Goal: Feedback & Contribution: Contribute content

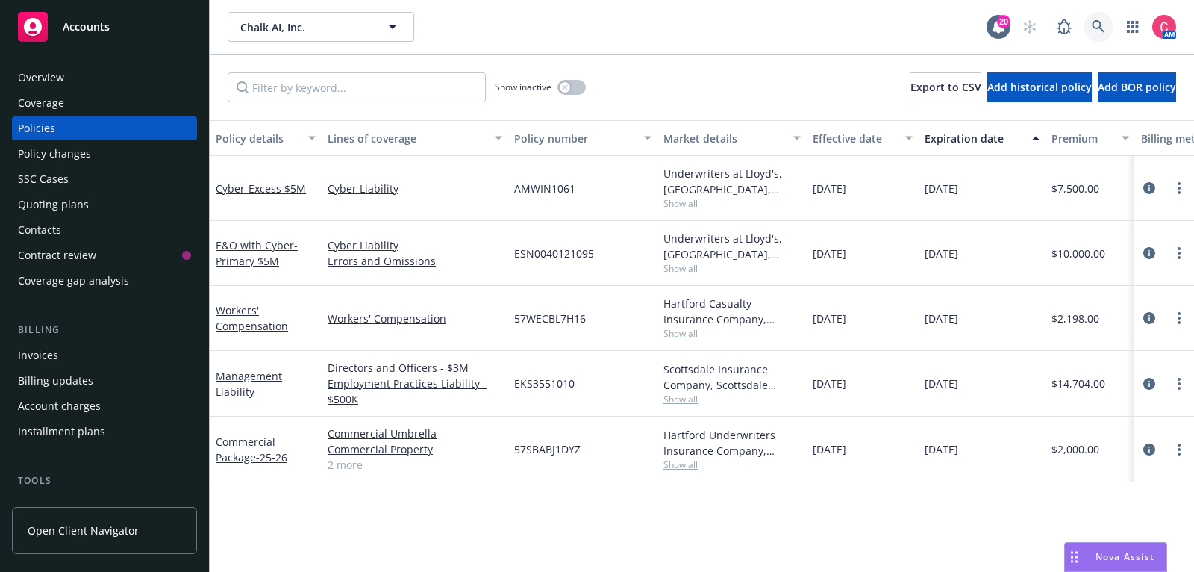
click at [1094, 31] on icon at bounding box center [1098, 26] width 13 height 13
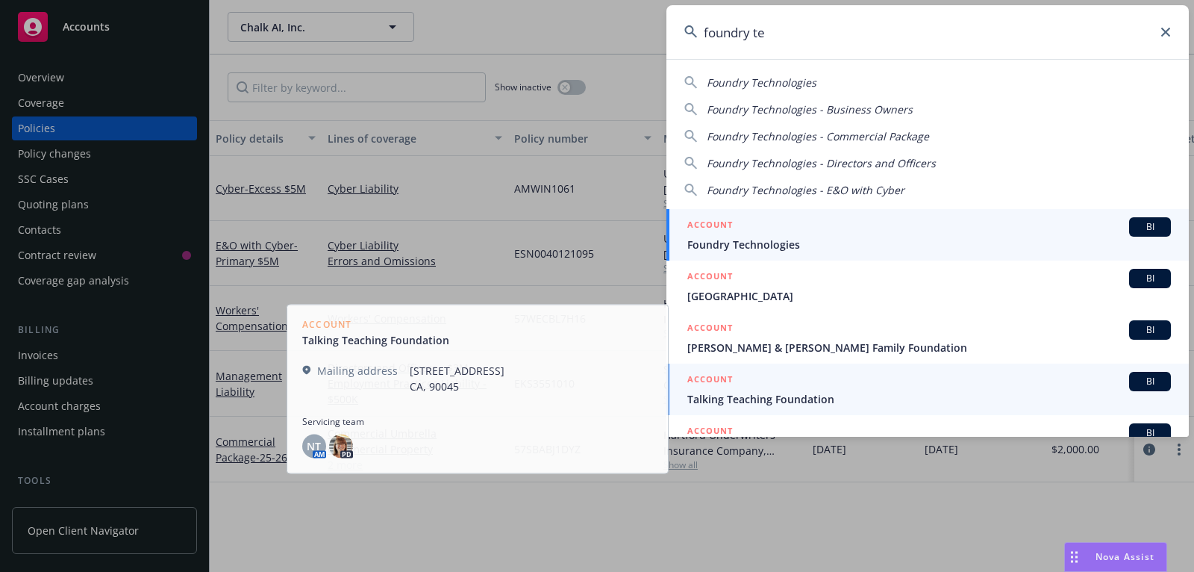
type input "foundry te"
click at [917, 229] on div "ACCOUNT BI" at bounding box center [930, 226] width 484 height 19
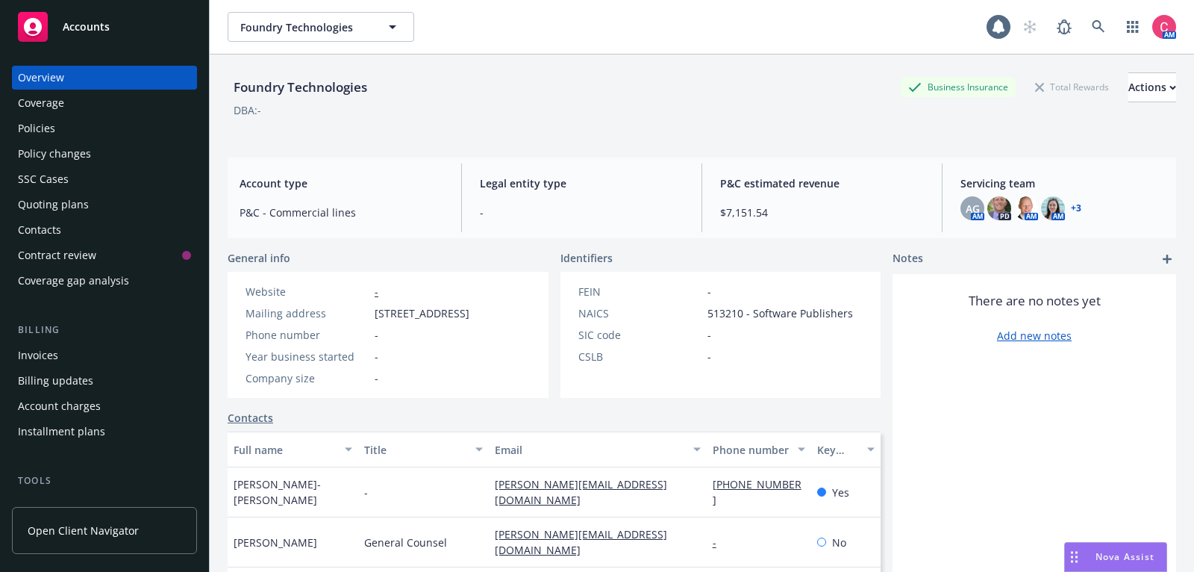
click at [96, 358] on div "Invoices" at bounding box center [104, 355] width 173 height 24
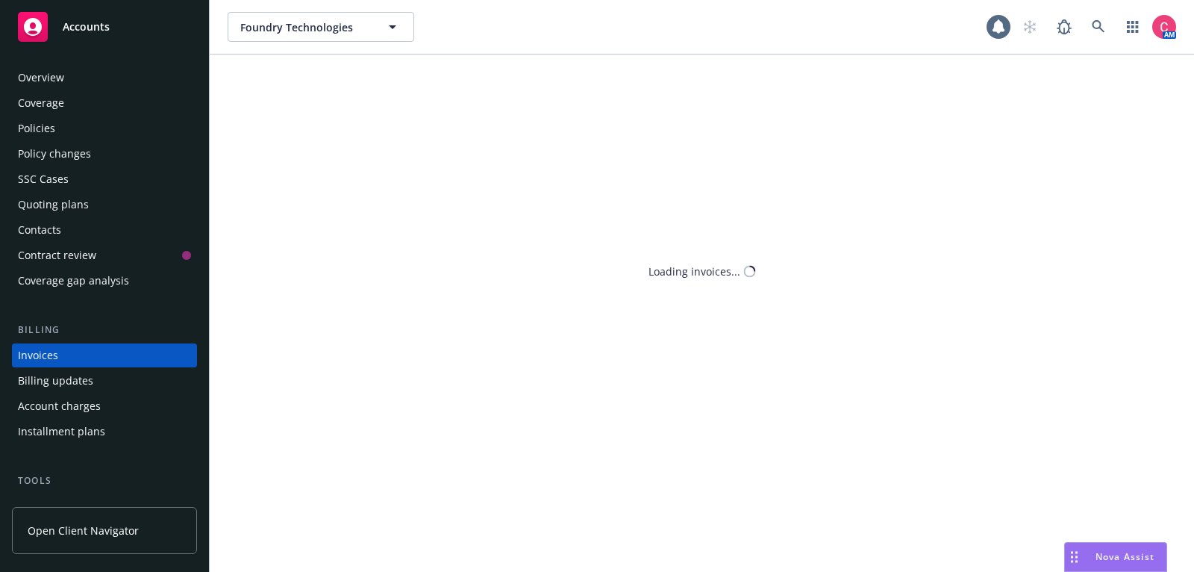
scroll to position [45, 0]
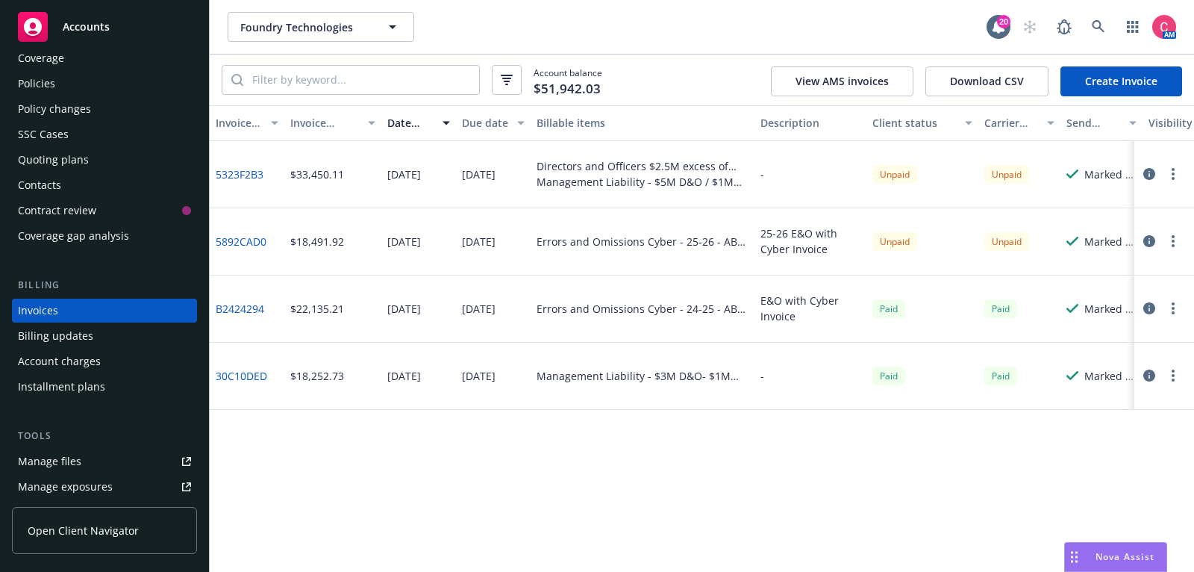
click at [1147, 234] on button "button" at bounding box center [1150, 241] width 18 height 18
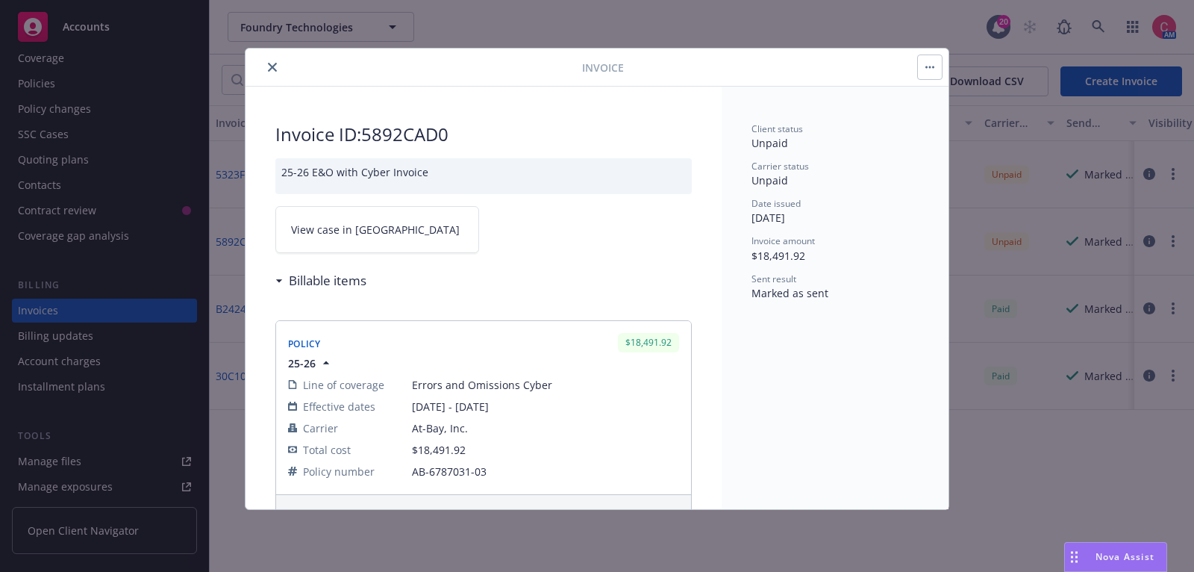
click at [332, 231] on span "View case in SSC" at bounding box center [375, 230] width 169 height 16
click at [267, 66] on button "close" at bounding box center [273, 67] width 18 height 18
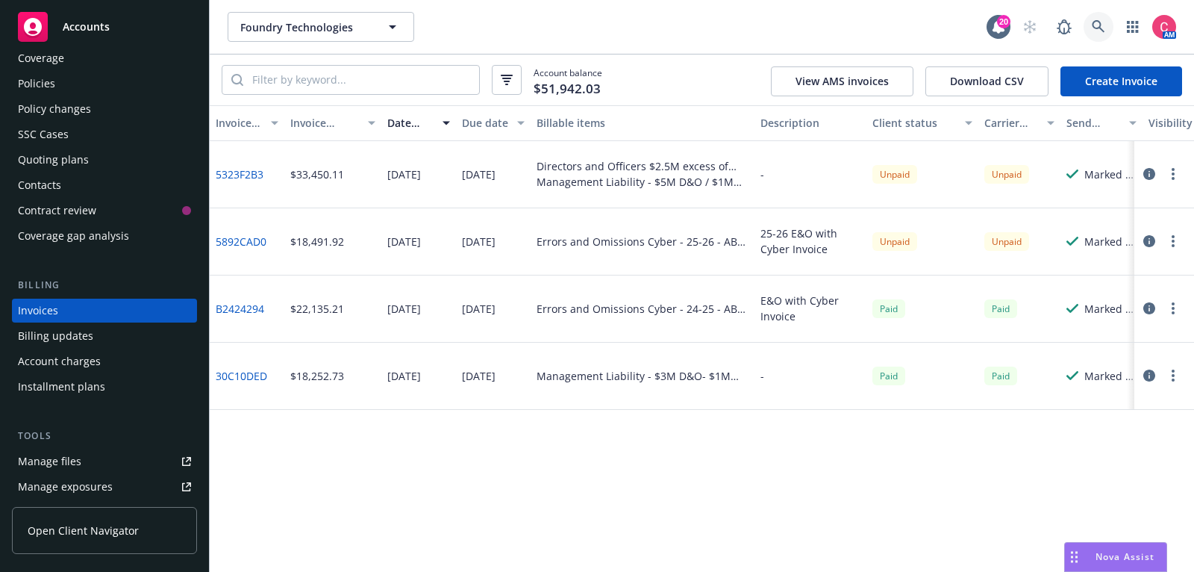
click at [1103, 25] on icon at bounding box center [1098, 26] width 13 height 13
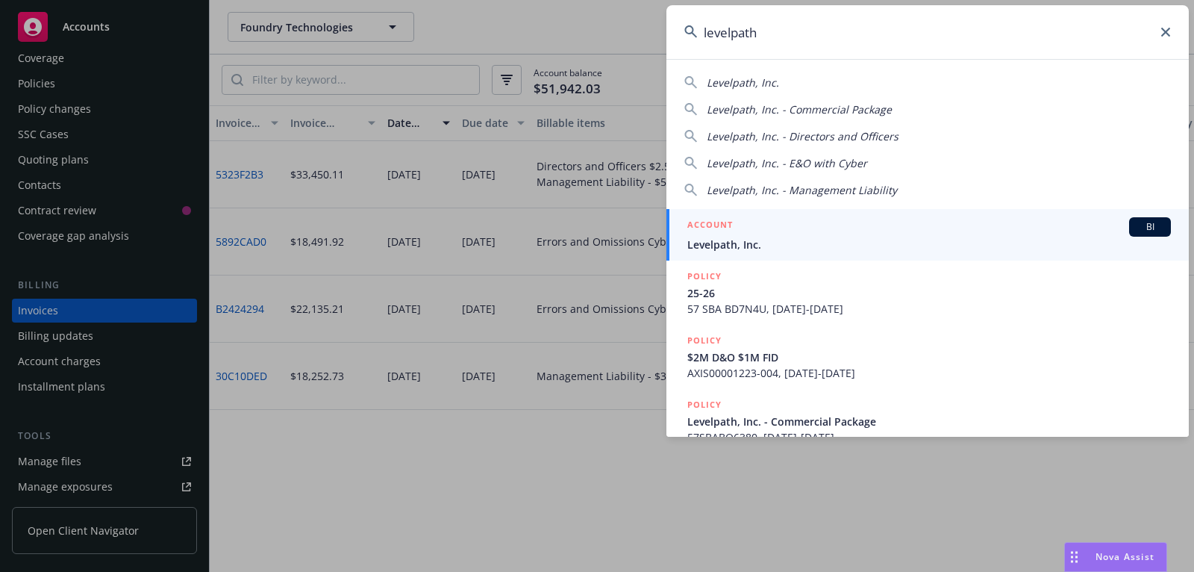
type input "levelpath"
click at [888, 247] on span "Levelpath, Inc." at bounding box center [930, 245] width 484 height 16
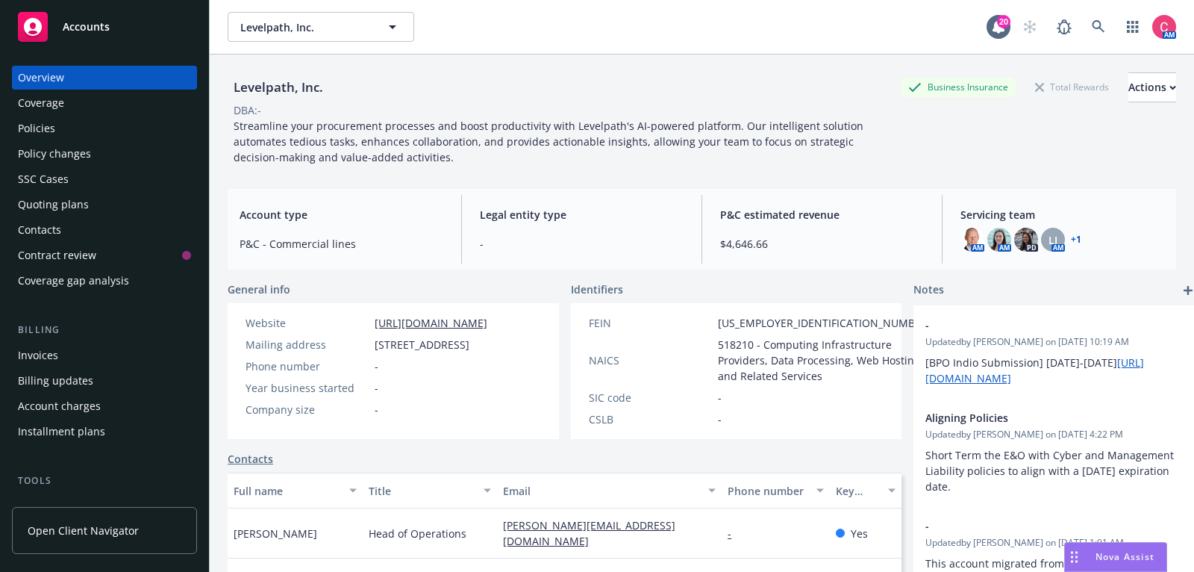
click at [84, 201] on div "Quoting plans" at bounding box center [53, 205] width 71 height 24
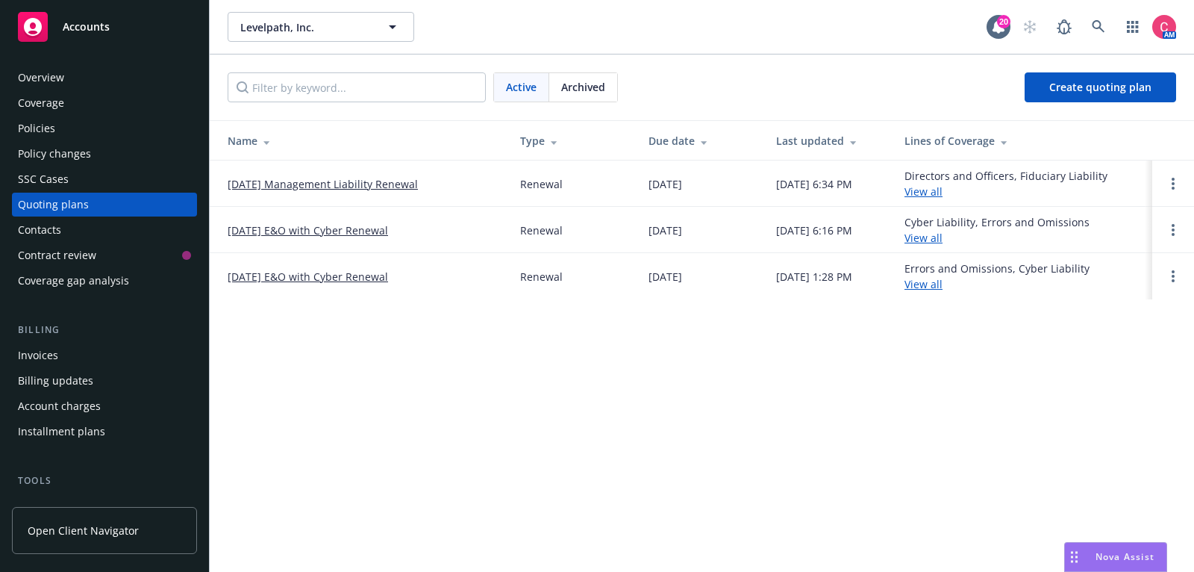
click at [249, 231] on link "[DATE] E&O with Cyber Renewal" at bounding box center [308, 230] width 161 height 16
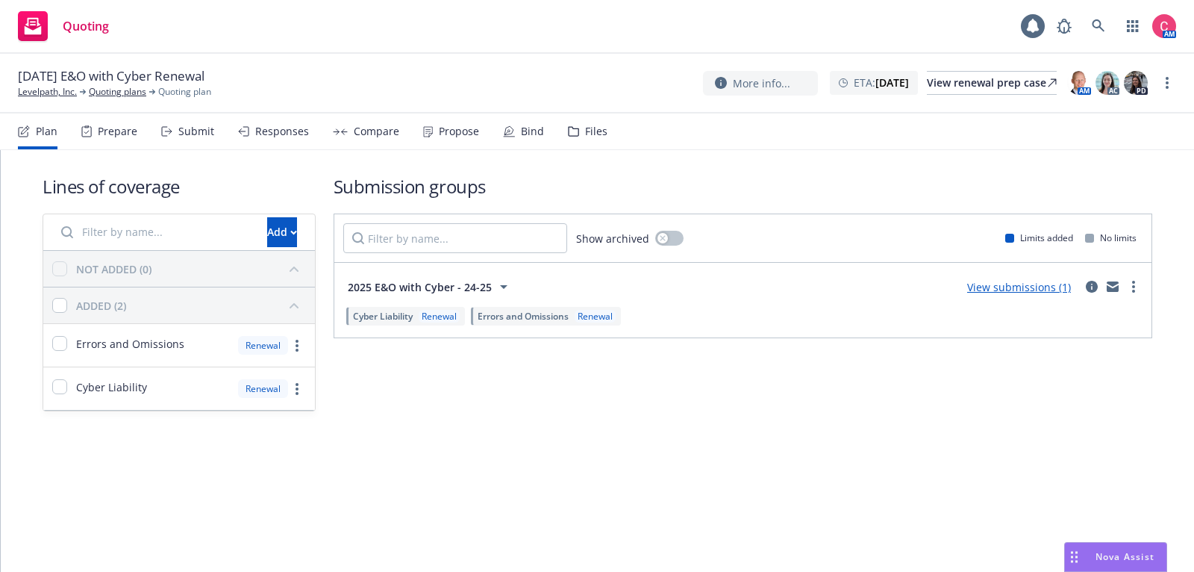
click at [608, 134] on nav "Plan Prepare Submit Responses Compare Propose Bind Files" at bounding box center [597, 131] width 1159 height 36
click at [601, 134] on nav "Plan Prepare Submit Responses Compare Propose Bind Files" at bounding box center [597, 131] width 1159 height 36
click at [591, 134] on div "Files" at bounding box center [596, 131] width 22 height 12
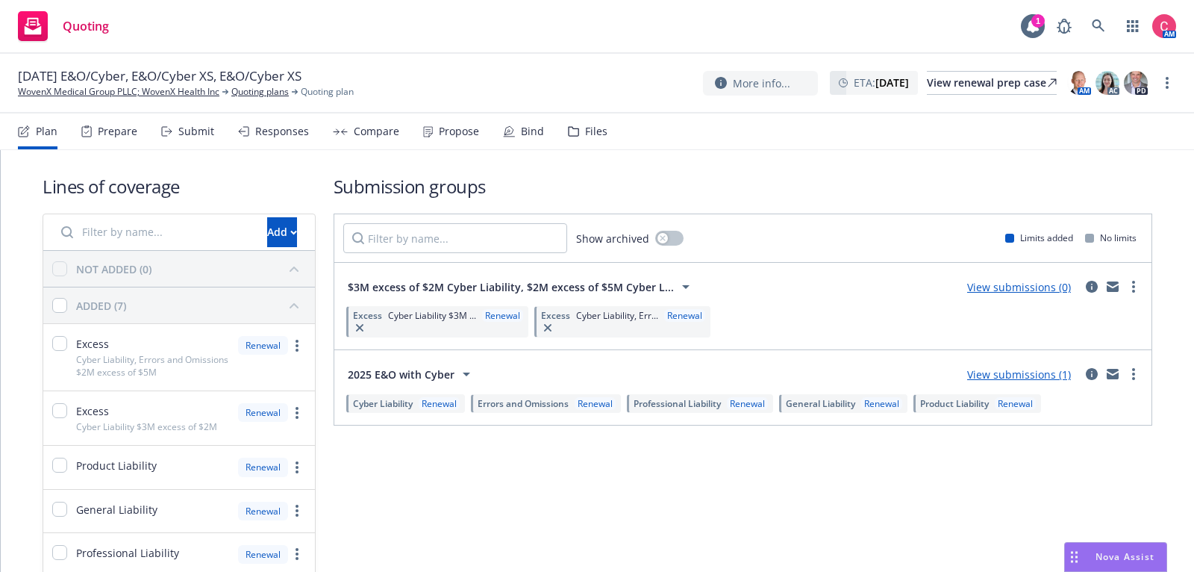
click at [593, 130] on div "Files" at bounding box center [596, 131] width 22 height 12
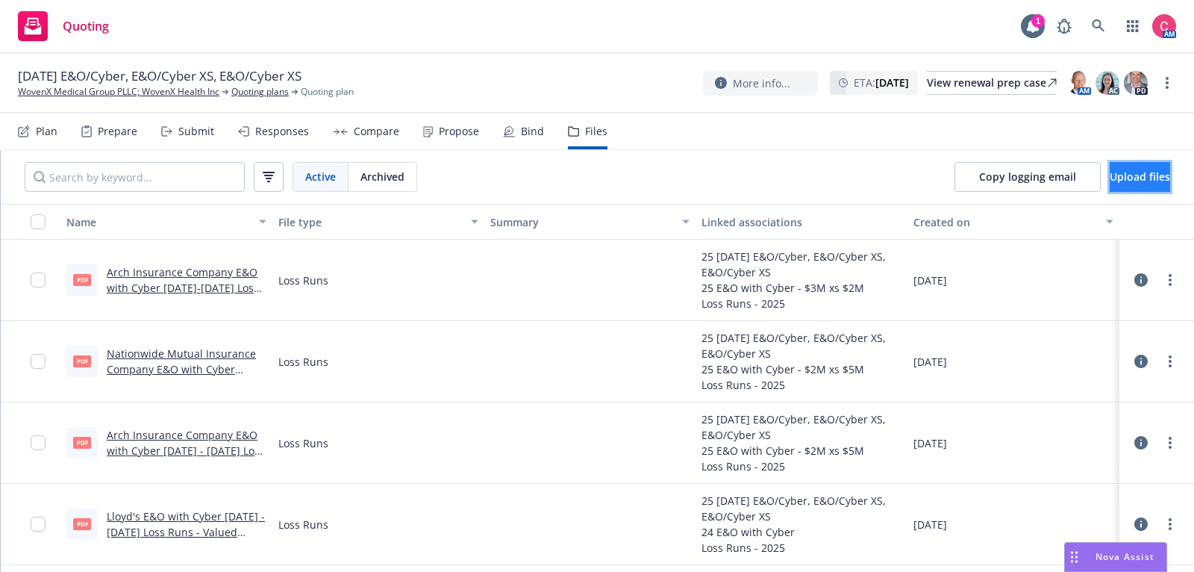
click at [1124, 183] on span "Upload files" at bounding box center [1140, 176] width 60 height 14
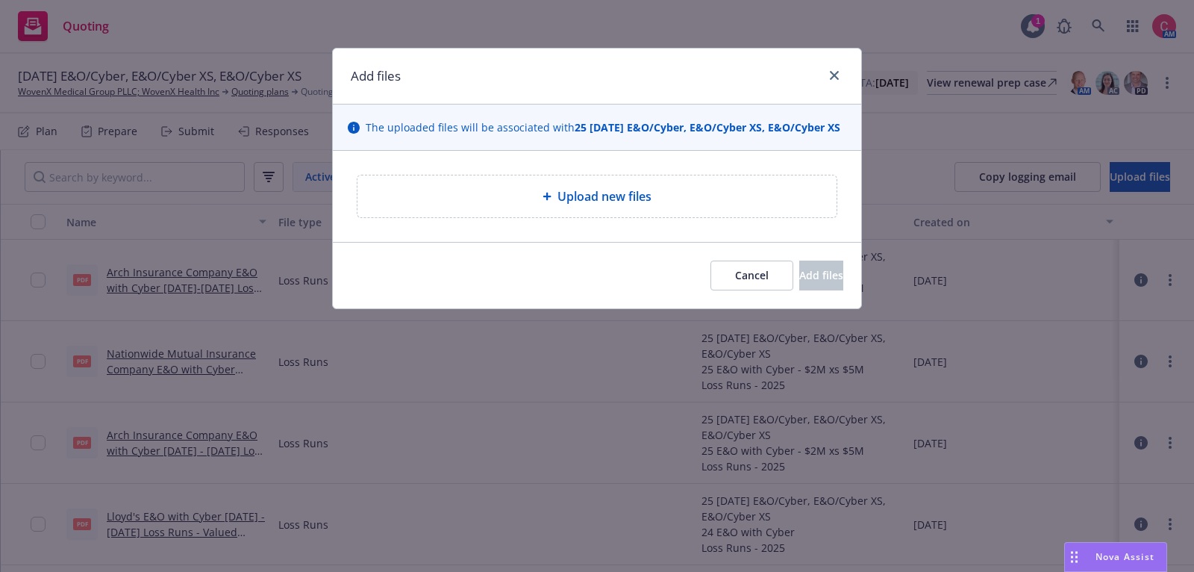
click at [543, 209] on div "Upload new files" at bounding box center [597, 196] width 479 height 42
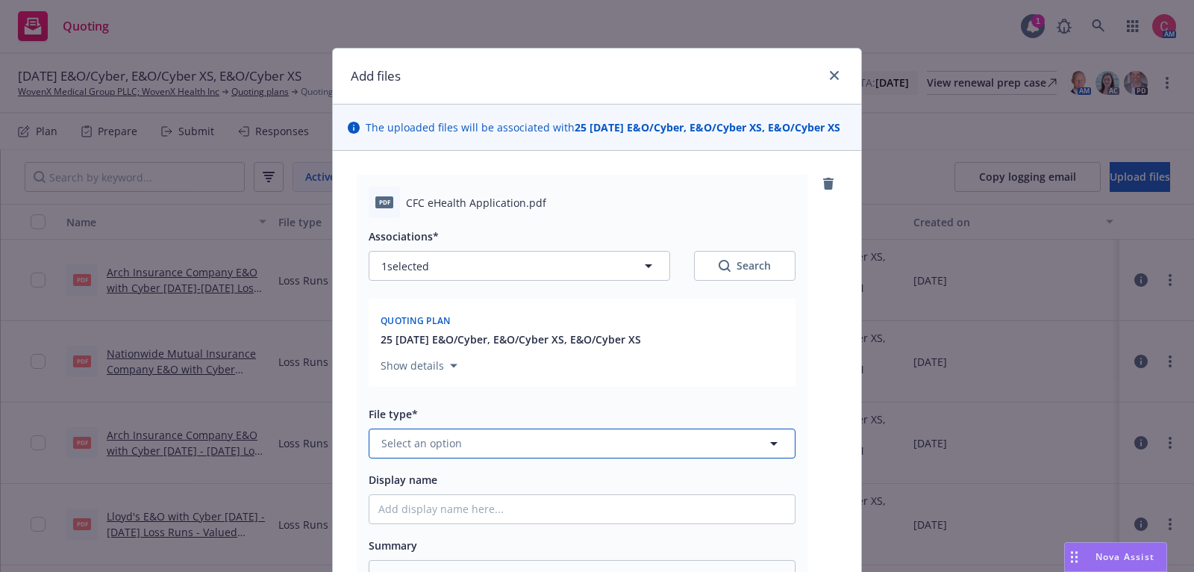
click at [471, 442] on button "Select an option" at bounding box center [582, 444] width 427 height 30
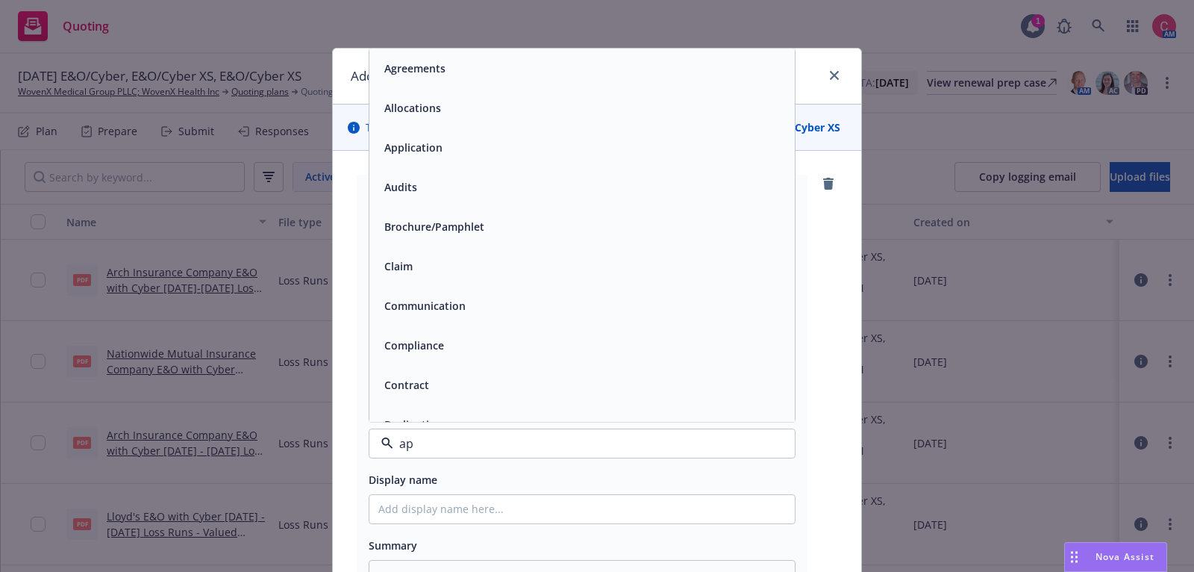
type input "app"
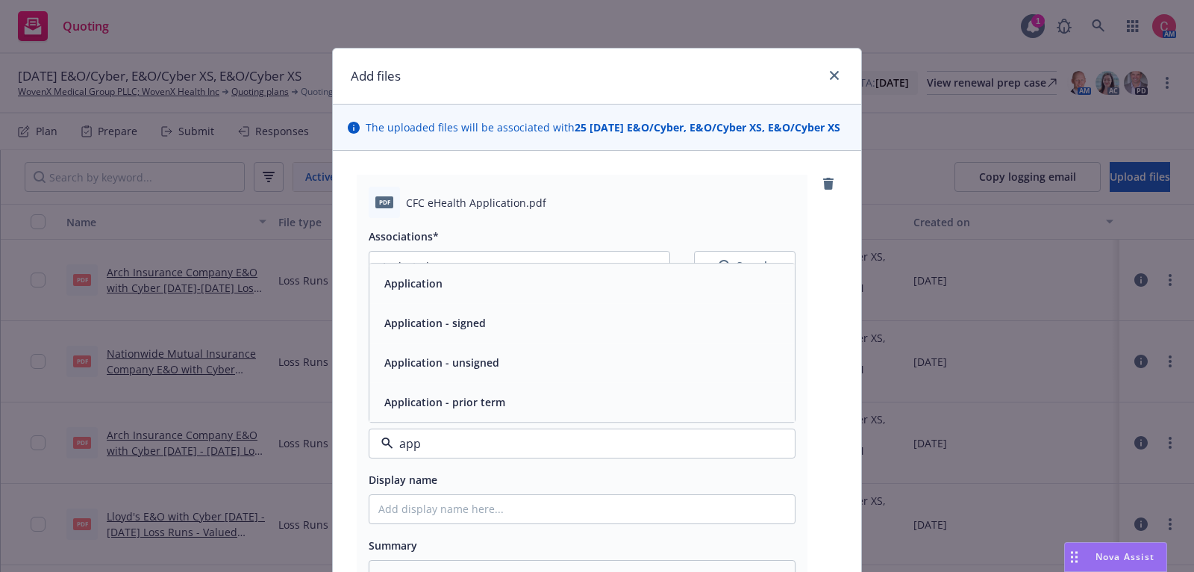
click at [509, 334] on div "Application - signed" at bounding box center [583, 323] width 426 height 40
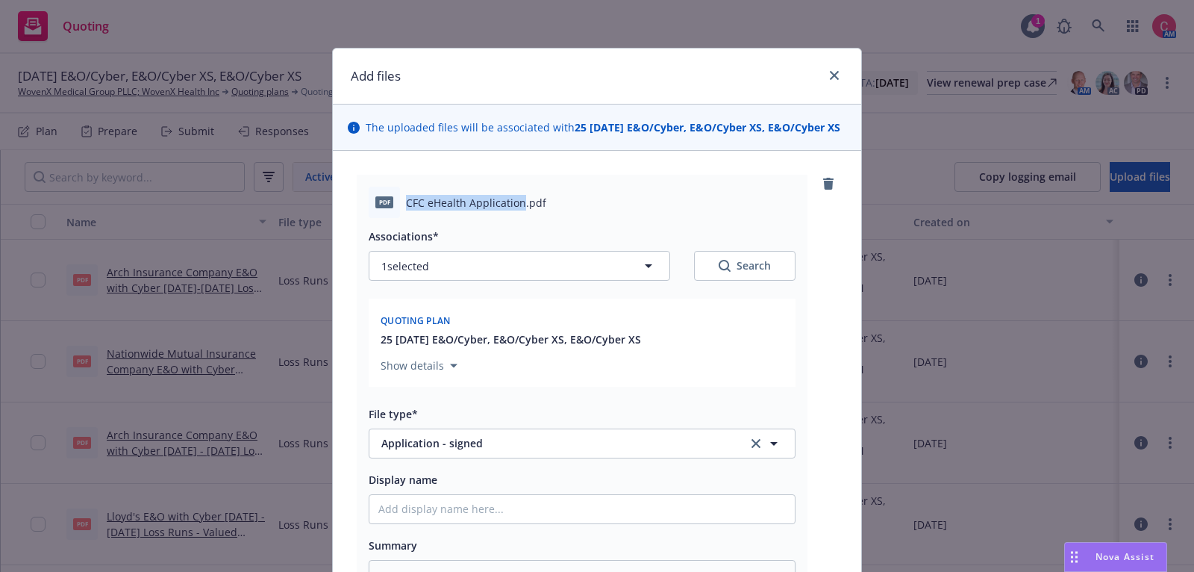
drag, startPoint x: 408, startPoint y: 202, endPoint x: 519, endPoint y: 200, distance: 111.3
click at [519, 200] on span "CFC eHealth Application.pdf" at bounding box center [476, 203] width 140 height 16
copy span "CFC eHealth Application"
click at [527, 513] on input "Display name" at bounding box center [583, 509] width 426 height 28
type textarea "x"
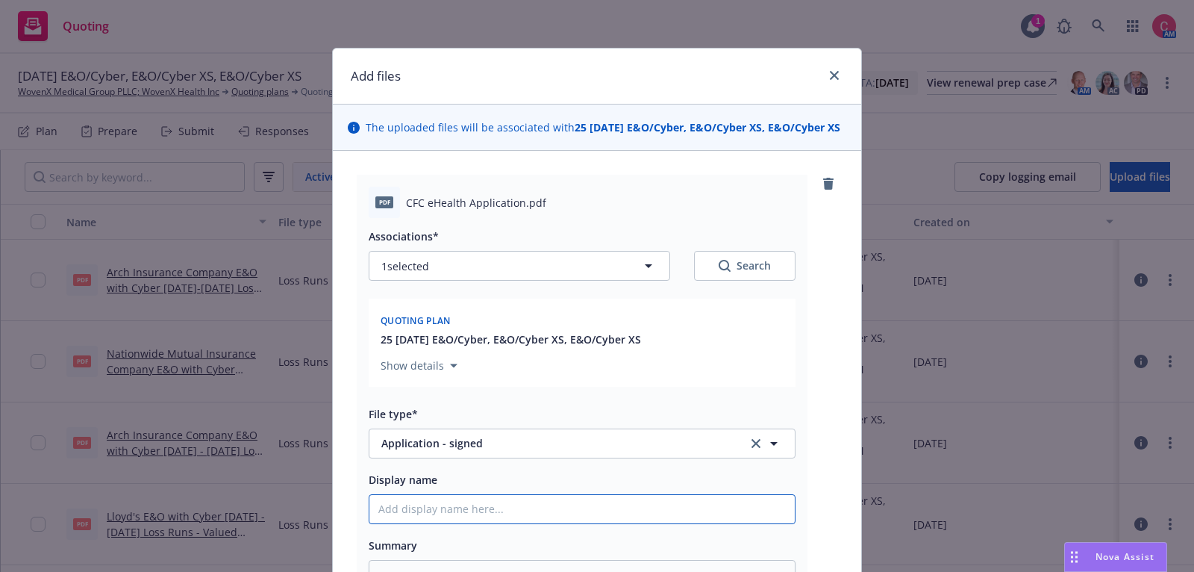
type input "["
type textarea "x"
type input "[C"
type textarea "x"
type input "[CO"
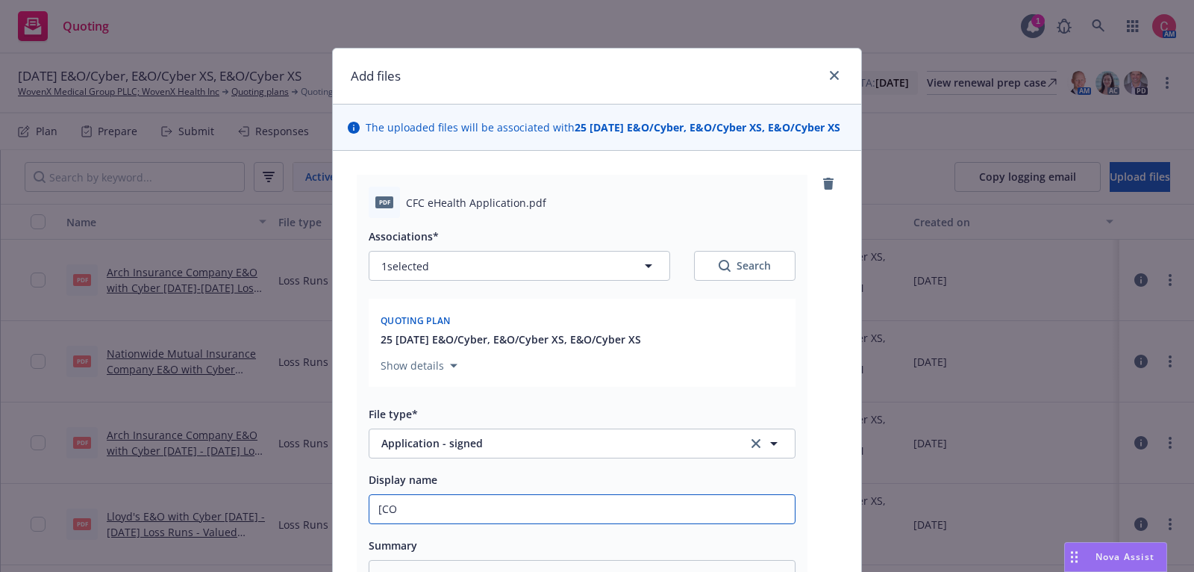
type textarea "x"
type input "[COM"
type textarea "x"
type input "[COMP"
type textarea "x"
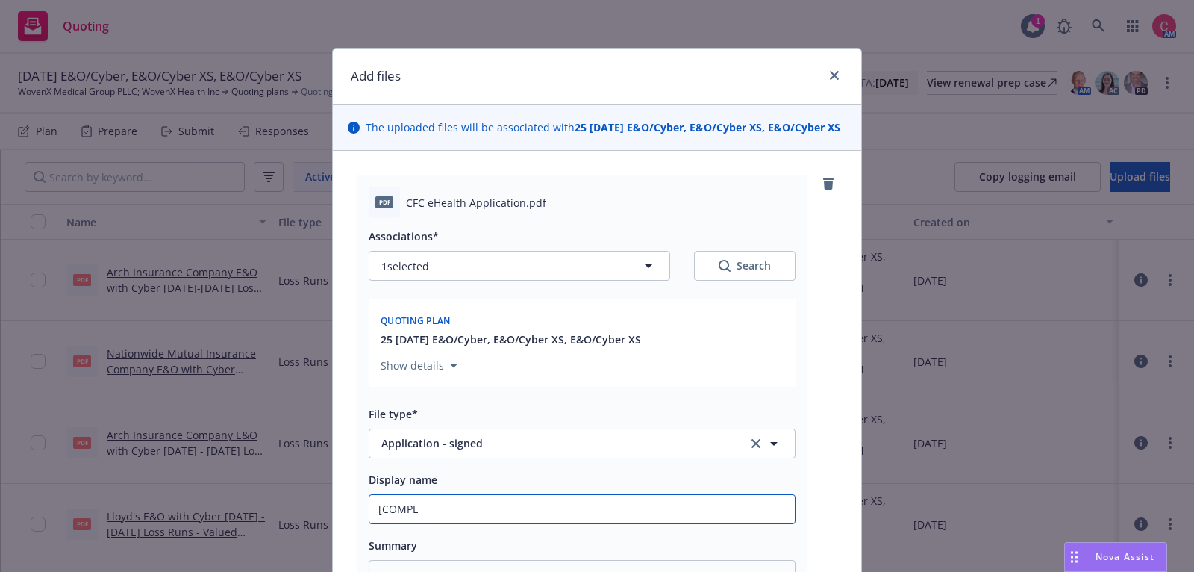
type input "[COMPLE"
type textarea "x"
type input "[COMPLETE"
type textarea "x"
type input "[COMPLETED"
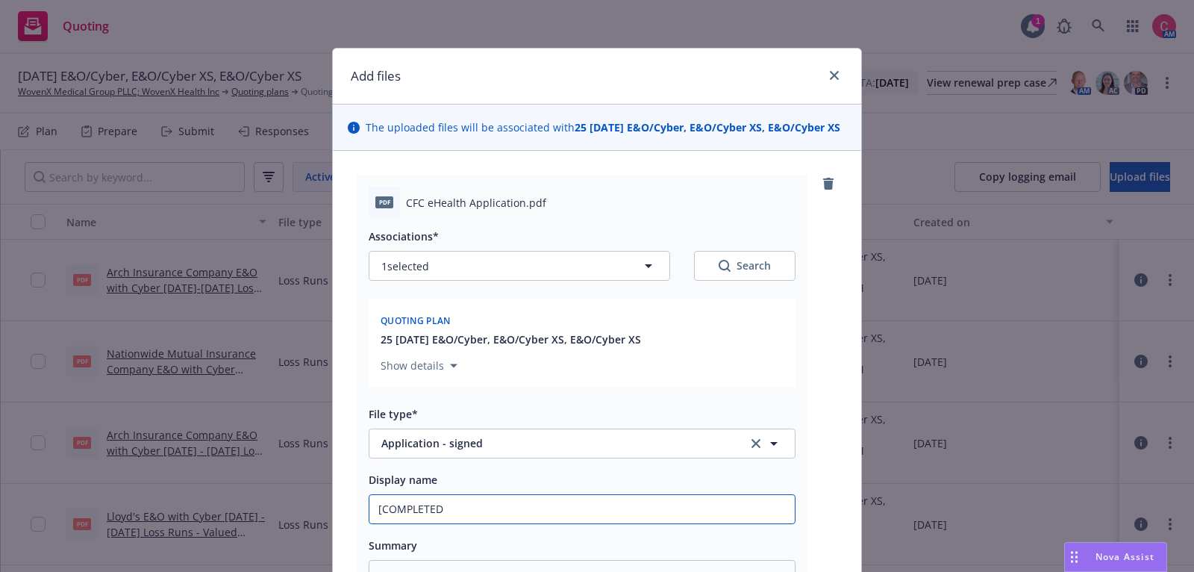
type textarea "x"
type input "[COMPLETED]"
type textarea "x"
type input "[COMPLETED]"
type textarea "x"
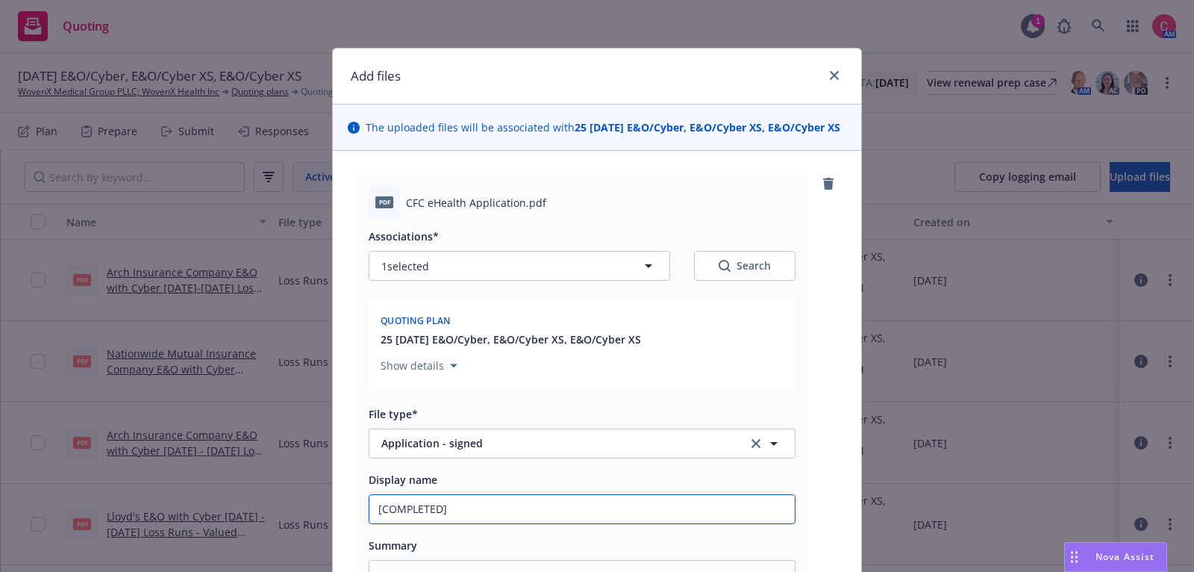
type input "[COMPLETED] 2"
type textarea "x"
type input "[COMPLETED] 25"
type textarea "x"
type input "[COMPLETED] 25"
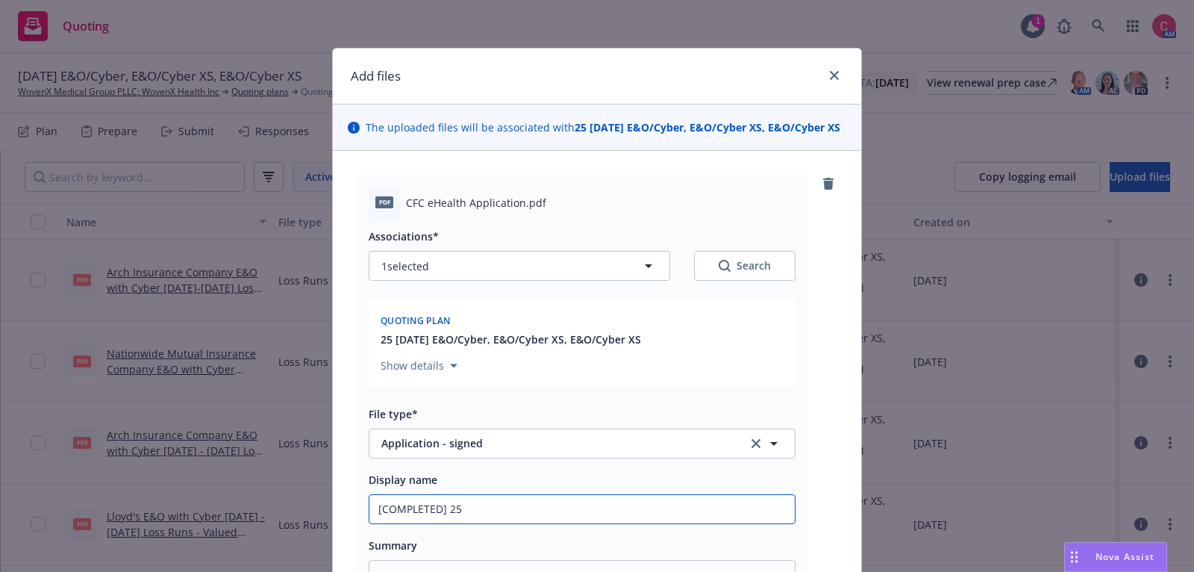
paste input "CFC eHealth Application"
type textarea "x"
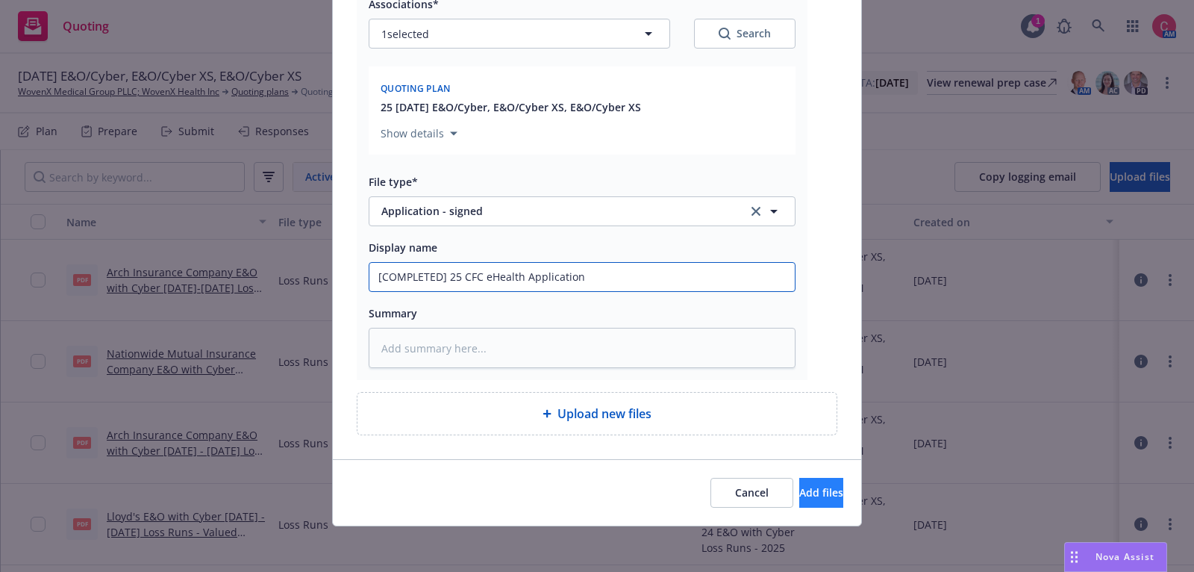
type input "[COMPLETED] 25 CFC eHealth Application"
click at [806, 490] on span "Add files" at bounding box center [822, 492] width 44 height 14
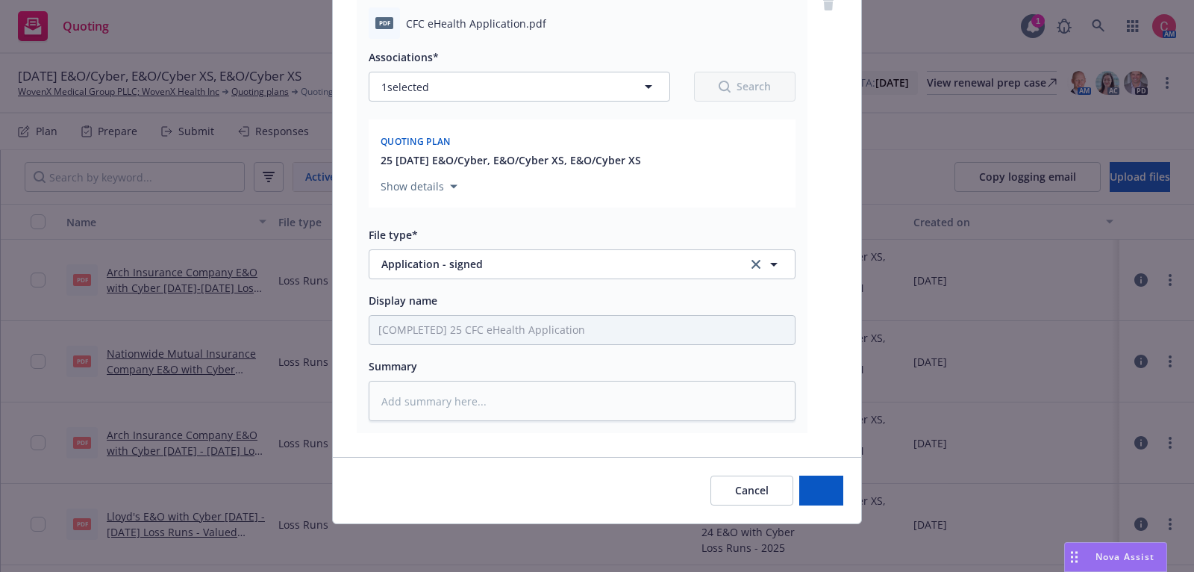
scroll to position [177, 0]
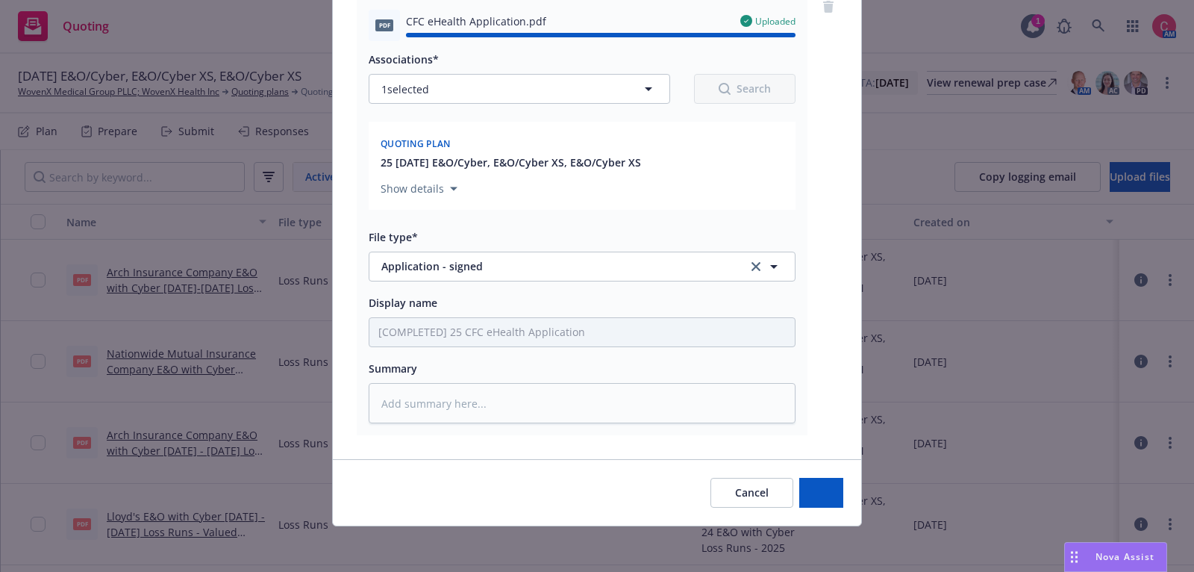
type textarea "x"
